Goal: Transaction & Acquisition: Purchase product/service

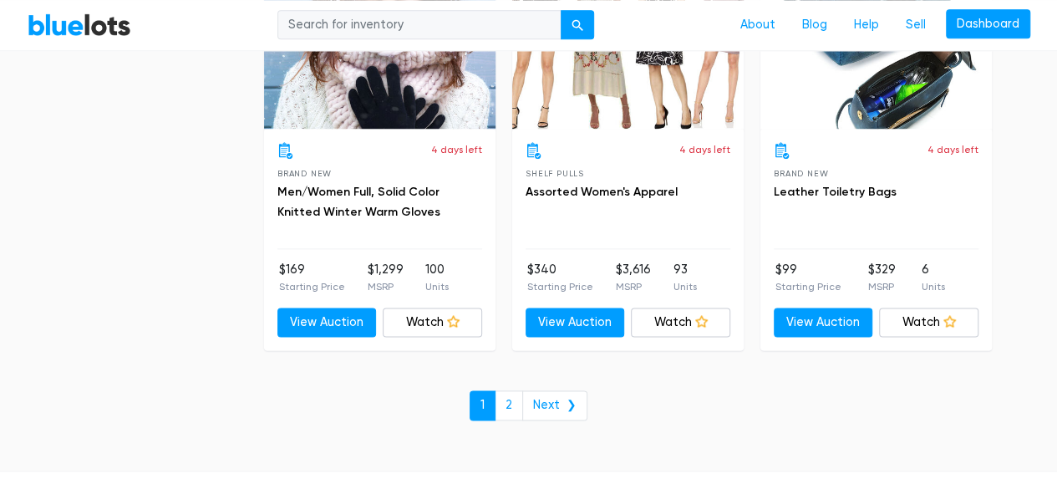
scroll to position [7355, 0]
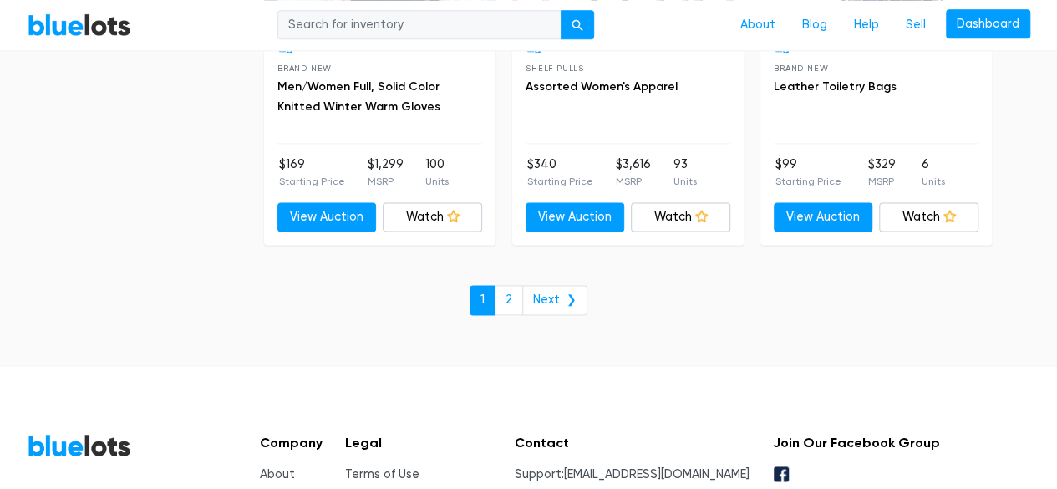
click at [517, 285] on link "2" at bounding box center [509, 300] width 28 height 30
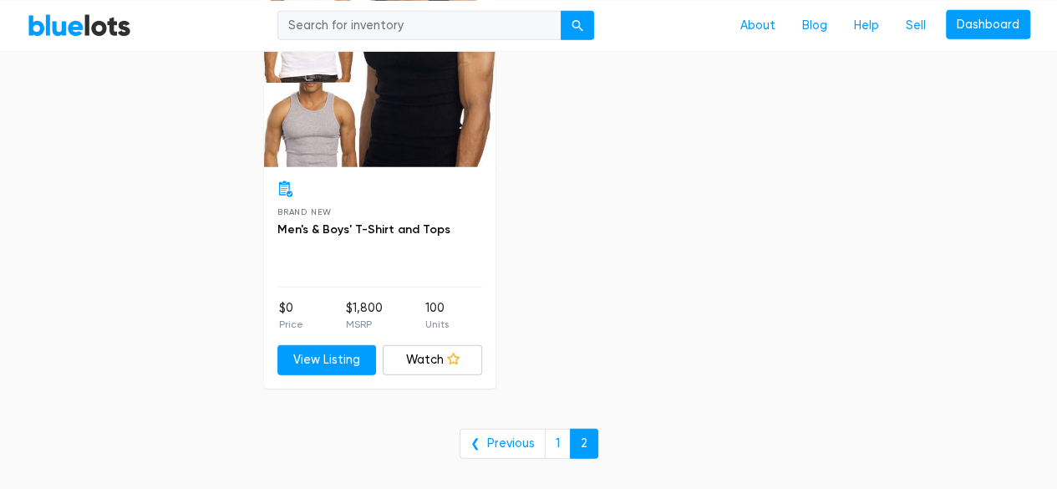
scroll to position [2507, 0]
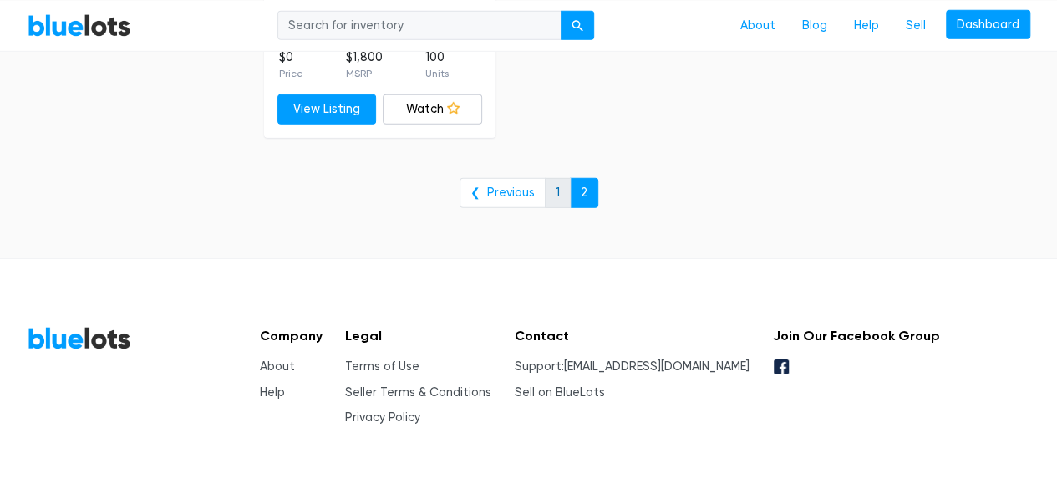
click at [557, 186] on link "1" at bounding box center [558, 193] width 26 height 30
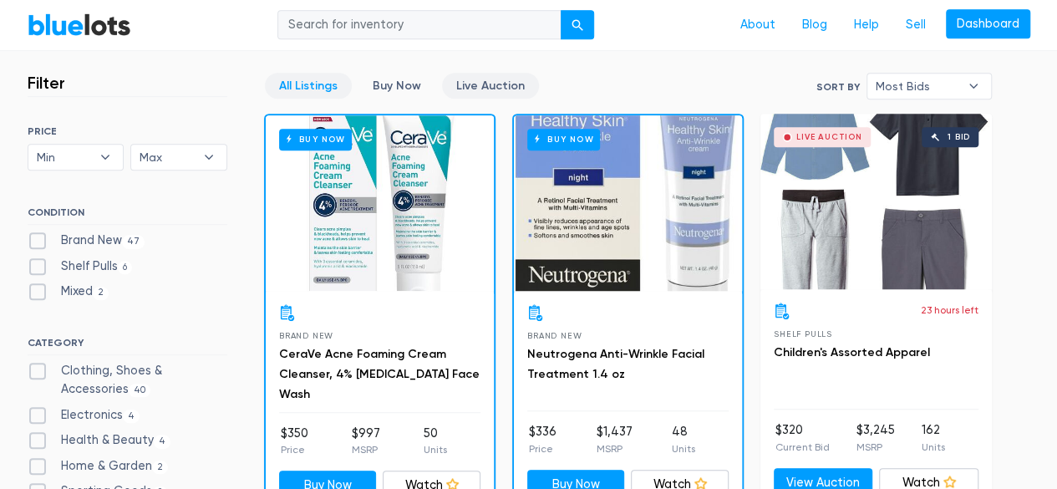
scroll to position [501, 0]
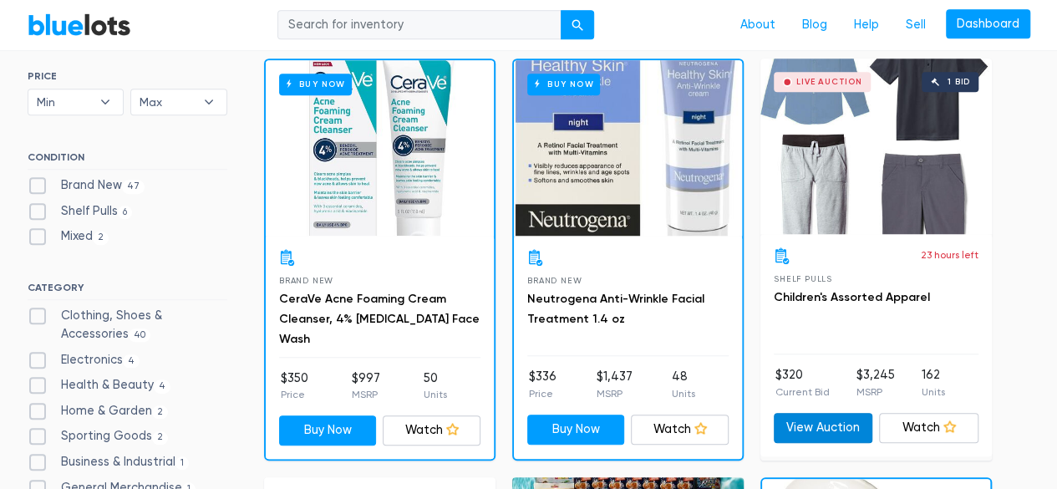
click at [826, 424] on link "View Auction" at bounding box center [823, 428] width 99 height 30
click at [919, 423] on link "Watch" at bounding box center [928, 428] width 99 height 30
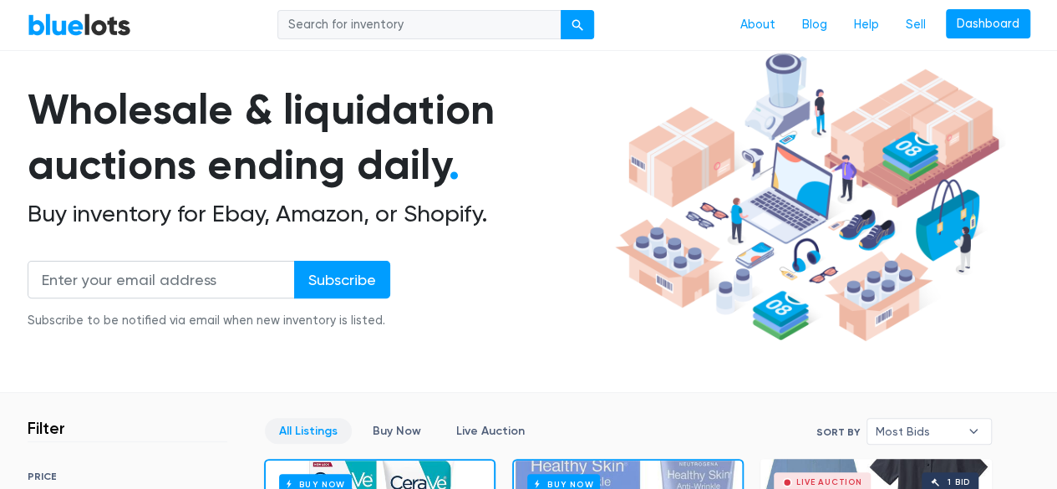
scroll to position [0, 0]
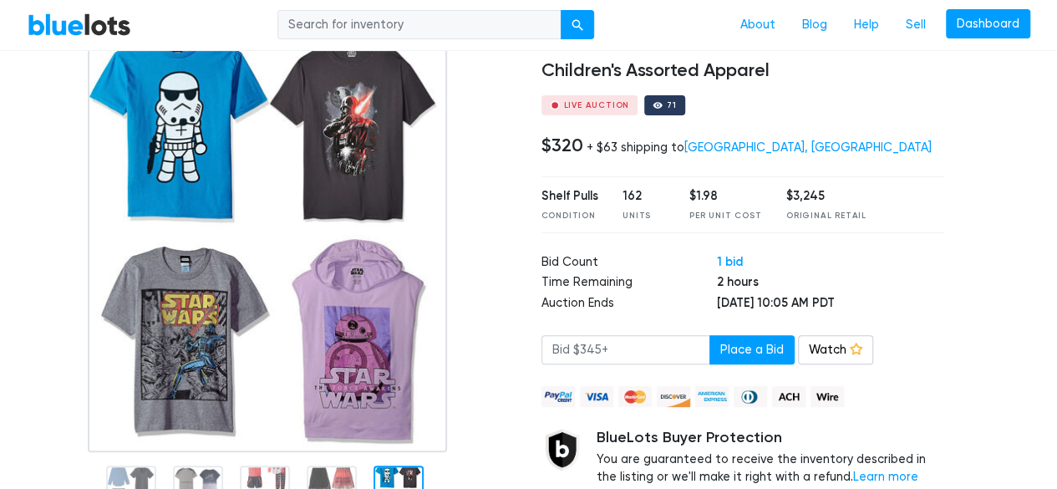
scroll to position [84, 0]
